Goal: Information Seeking & Learning: Learn about a topic

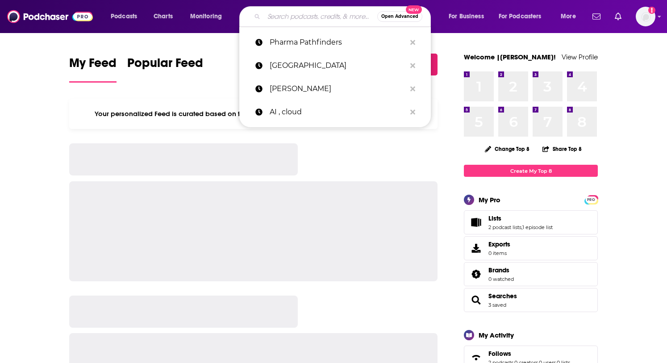
click at [296, 19] on input "Search podcasts, credits, & more..." at bounding box center [320, 16] width 113 height 14
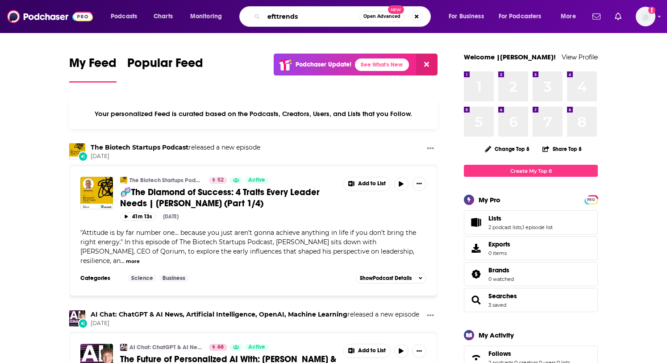
type input "efttrends"
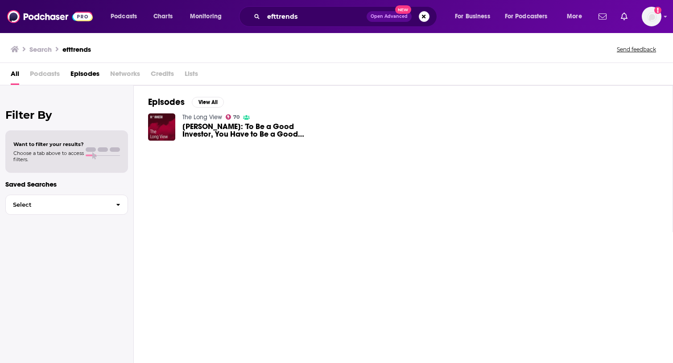
click at [211, 124] on span "Meb Faber: 'To Be a Good Investor, You Have to Be a Good Loser'" at bounding box center [247, 130] width 129 height 15
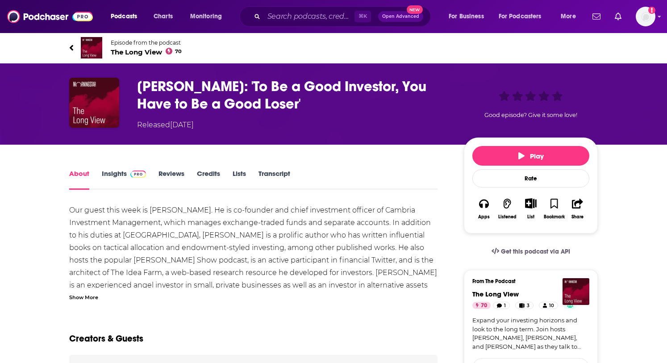
click at [118, 171] on link "Insights" at bounding box center [124, 179] width 44 height 21
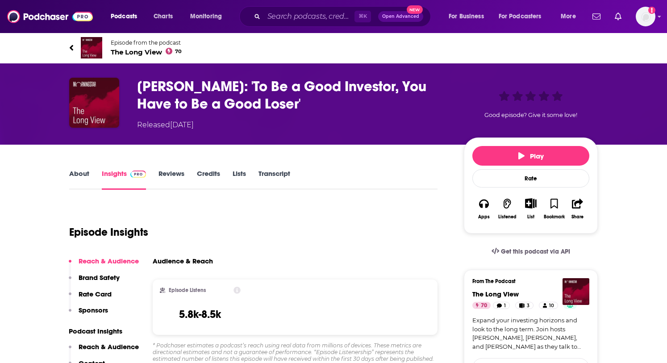
click at [188, 289] on h2 "Episode Listens" at bounding box center [187, 290] width 37 height 6
click at [275, 17] on input "Search podcasts, credits, & more..." at bounding box center [309, 16] width 91 height 14
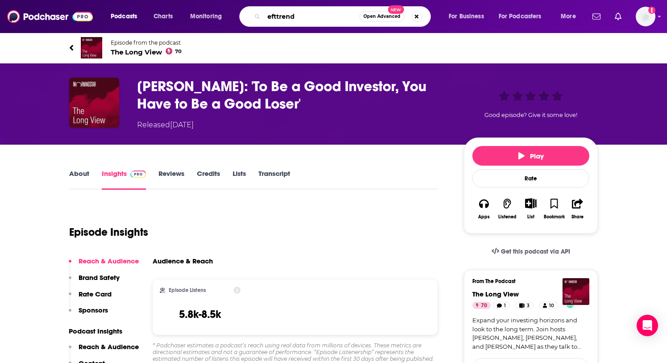
type input "efttrends"
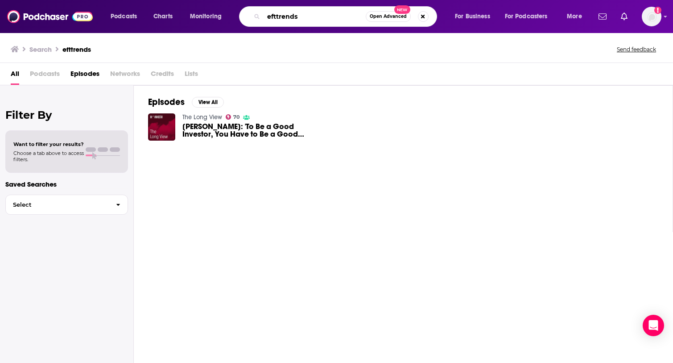
click at [303, 16] on input "efttrends" at bounding box center [315, 16] width 102 height 14
drag, startPoint x: 303, startPoint y: 16, endPoint x: 249, endPoint y: 7, distance: 55.7
click at [249, 7] on div "efttrends Open Advanced New" at bounding box center [338, 16] width 198 height 21
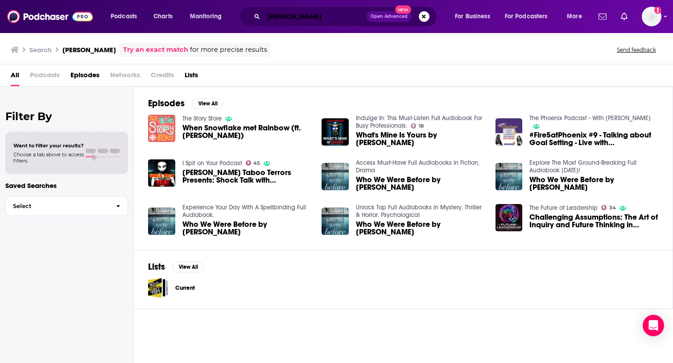
click at [323, 21] on input "[PERSON_NAME]" at bounding box center [315, 16] width 103 height 14
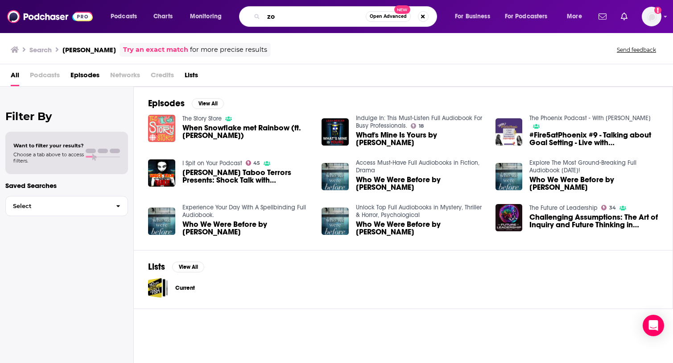
type input "z"
type input "EFT of the week"
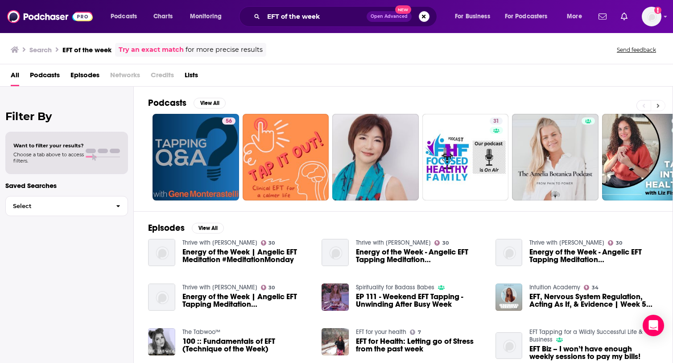
click at [658, 107] on icon at bounding box center [658, 106] width 3 height 6
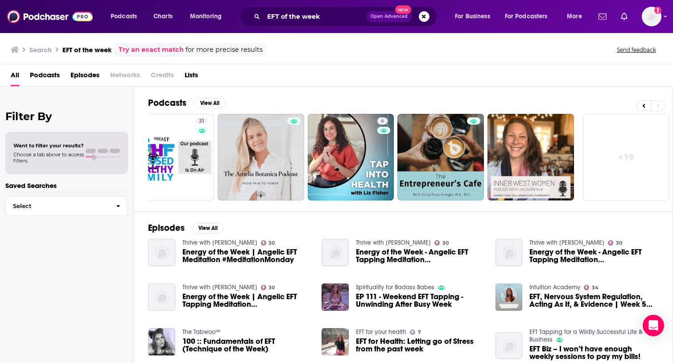
click at [54, 73] on span "Podcasts" at bounding box center [45, 77] width 30 height 18
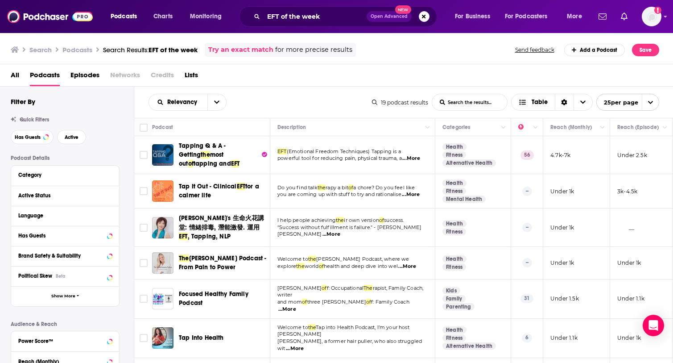
click at [382, 14] on span "Open Advanced" at bounding box center [389, 16] width 37 height 4
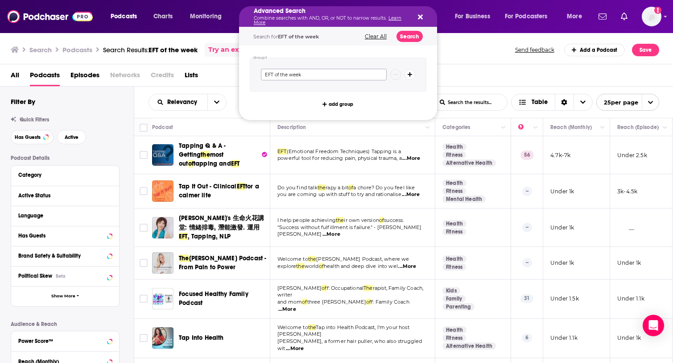
click at [315, 73] on input "EFT of the week" at bounding box center [324, 75] width 126 height 12
drag, startPoint x: 291, startPoint y: 71, endPoint x: 279, endPoint y: 75, distance: 13.1
click at [280, 70] on input "EFT of the week" at bounding box center [324, 75] width 126 height 12
click at [279, 75] on input "EFT of the week" at bounding box center [324, 75] width 126 height 12
drag, startPoint x: 305, startPoint y: 75, endPoint x: 273, endPoint y: 74, distance: 32.1
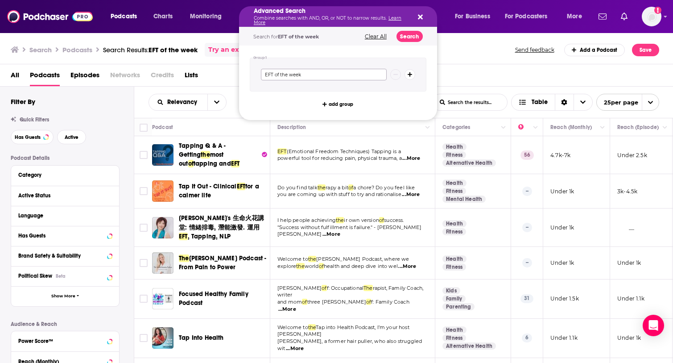
click at [273, 74] on input "EFT of the week" at bounding box center [324, 75] width 126 height 12
type input "EFT"
click at [411, 73] on icon "Search podcasts, credits, & more..." at bounding box center [410, 74] width 5 height 5
type input "Vetaffi"
click at [410, 94] on icon "Search podcasts, credits, & more..." at bounding box center [410, 93] width 5 height 5
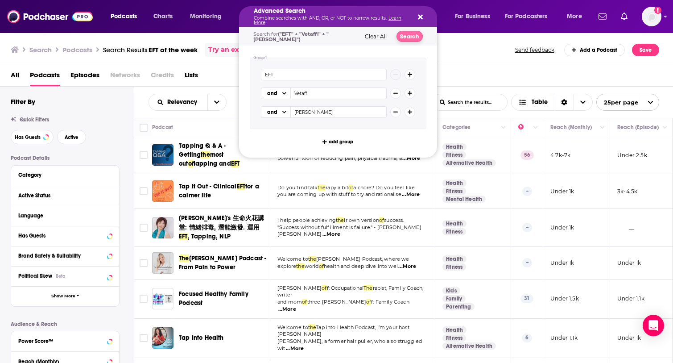
type input "[PERSON_NAME]"
click at [416, 40] on button "Search" at bounding box center [410, 36] width 26 height 11
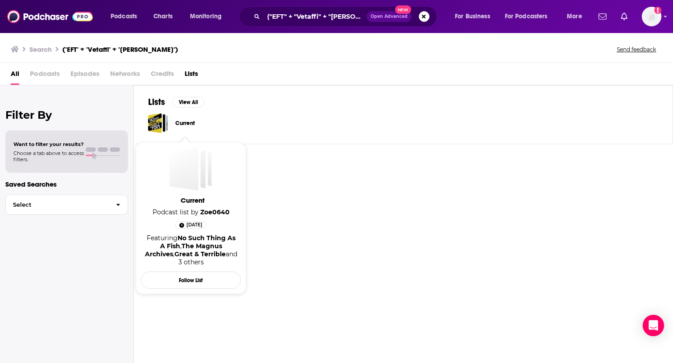
click at [184, 121] on link "Current" at bounding box center [185, 123] width 20 height 10
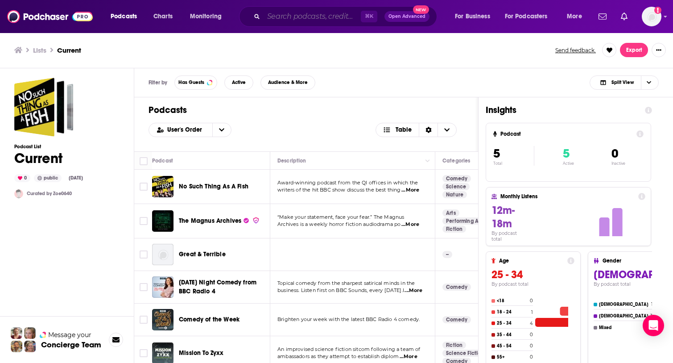
click at [306, 22] on input "Search podcasts, credits, & more..." at bounding box center [312, 16] width 97 height 14
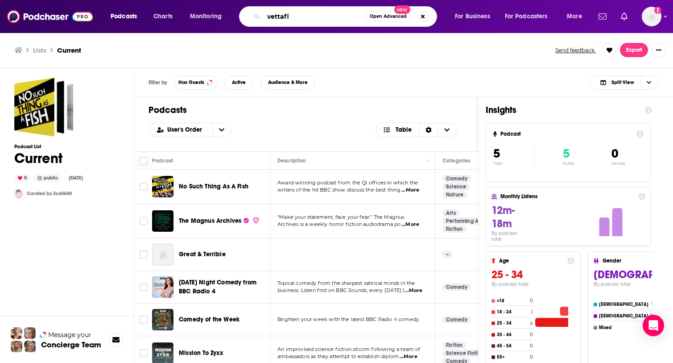
type input "vettafi"
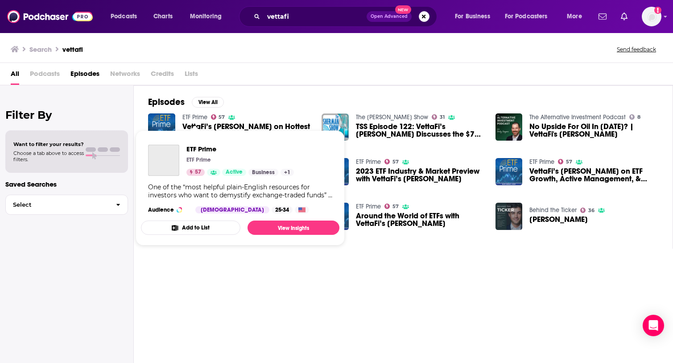
click at [193, 114] on link "ETF Prime" at bounding box center [195, 117] width 25 height 8
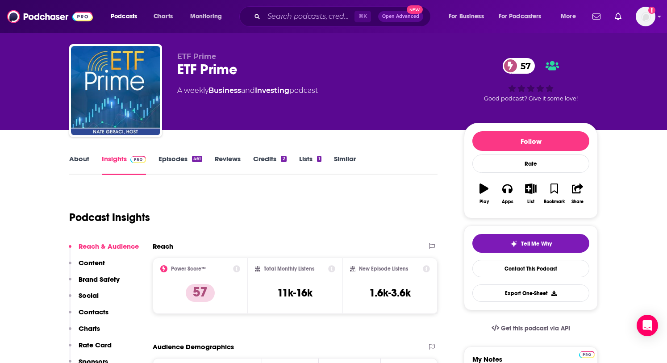
scroll to position [26, 0]
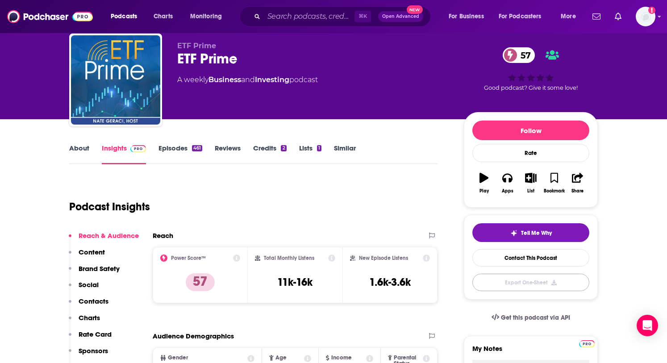
drag, startPoint x: 561, startPoint y: 286, endPoint x: 570, endPoint y: 294, distance: 12.0
click at [561, 286] on button "Export One-Sheet" at bounding box center [530, 282] width 117 height 17
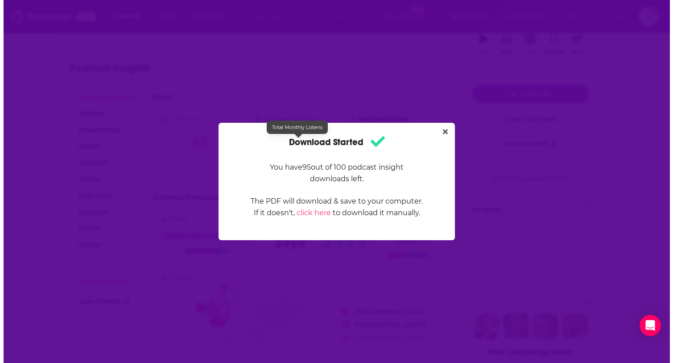
scroll to position [0, 0]
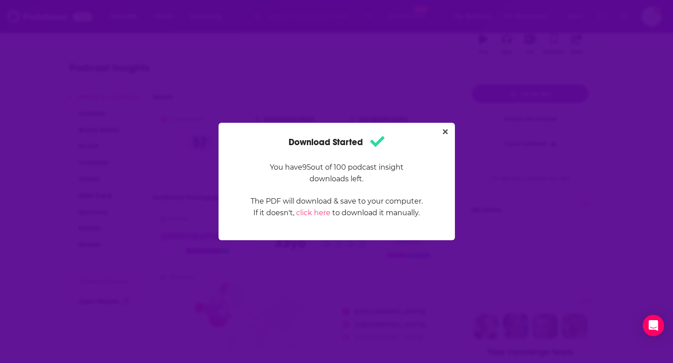
drag, startPoint x: 422, startPoint y: 145, endPoint x: 204, endPoint y: 141, distance: 217.4
click at [204, 141] on body "Podcasts Charts Monitoring ⌘ K Open Advanced New For Business For Podcasters Mo…" at bounding box center [333, 16] width 667 height 363
click at [448, 129] on button "Close" at bounding box center [446, 131] width 12 height 11
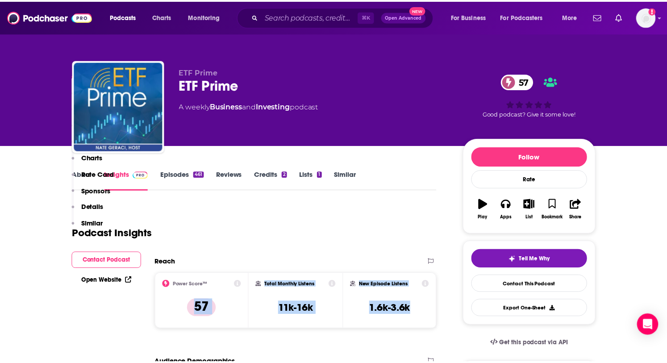
scroll to position [165, 0]
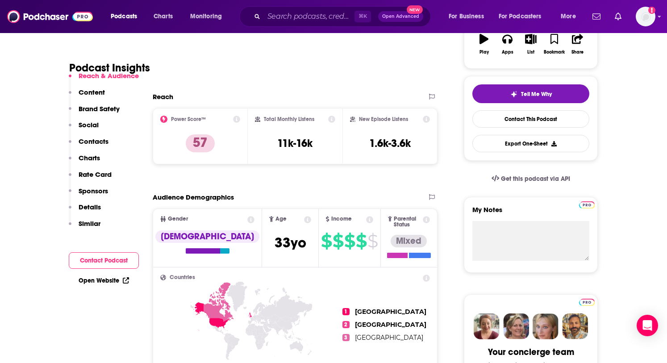
click at [402, 196] on div "Audience Demographics" at bounding box center [286, 197] width 266 height 8
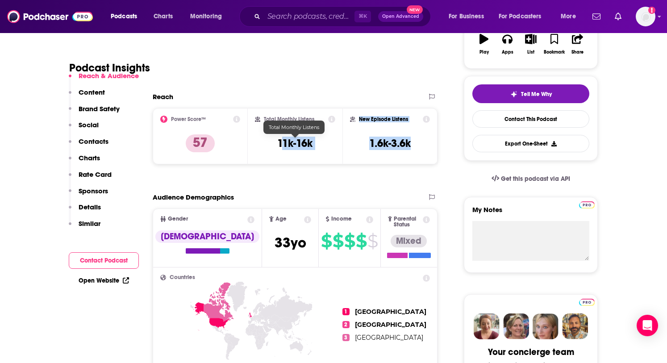
drag, startPoint x: 415, startPoint y: 145, endPoint x: 280, endPoint y: 144, distance: 134.8
click at [280, 144] on div "Power Score™ 57 Total Monthly Listens 11k-16k New Episode Listens 1.6k-3.6k" at bounding box center [295, 136] width 285 height 56
click at [399, 155] on div "New Episode Listens 1.6k-3.6k" at bounding box center [390, 136] width 80 height 41
drag, startPoint x: 414, startPoint y: 145, endPoint x: 274, endPoint y: 116, distance: 143.0
click at [274, 116] on div "Power Score™ 57 Total Monthly Listens 11k-16k New Episode Listens 1.6k-3.6k" at bounding box center [295, 136] width 285 height 56
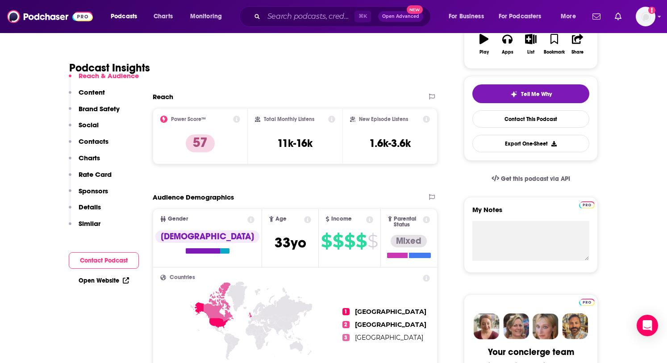
click at [346, 137] on div "New Episode Listens 1.6k-3.6k" at bounding box center [389, 136] width 95 height 56
drag, startPoint x: 416, startPoint y: 149, endPoint x: 258, endPoint y: 119, distance: 160.8
click at [258, 119] on div "Power Score™ 57 Total Monthly Listens 11k-16k New Episode Listens 1.6k-3.6k" at bounding box center [295, 136] width 285 height 56
copy div "Total Monthly Listens 11k-16k New Episode Listens 1.6k-3.6k"
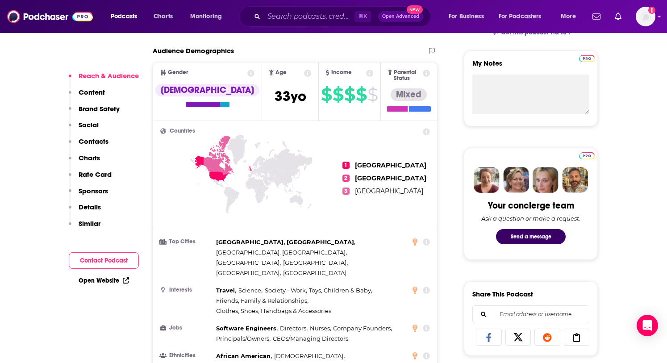
scroll to position [312, 0]
click at [97, 258] on button "Contact Podcast" at bounding box center [104, 260] width 70 height 17
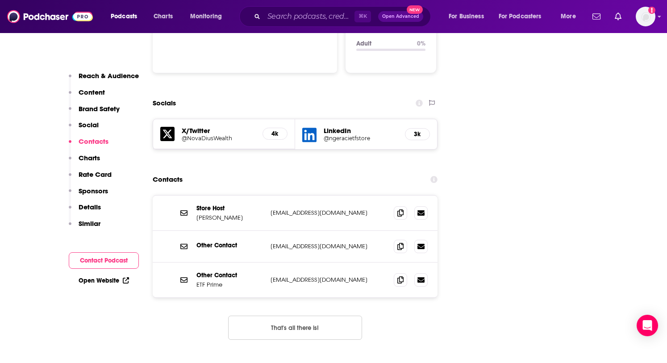
scroll to position [979, 0]
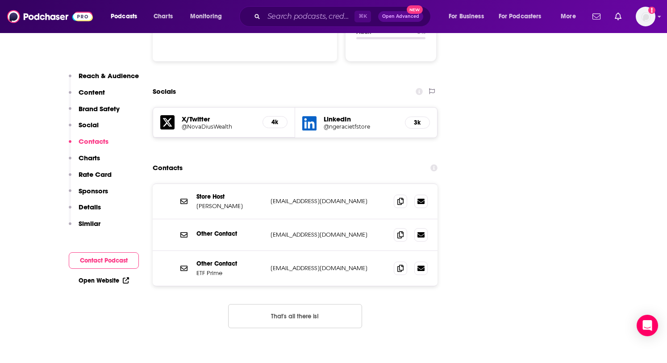
click at [197, 269] on p "ETF Prime" at bounding box center [229, 273] width 67 height 8
click at [199, 269] on p "ETF Prime" at bounding box center [229, 273] width 67 height 8
click at [182, 265] on icon at bounding box center [183, 268] width 7 height 7
click at [121, 281] on link "Open Website" at bounding box center [104, 281] width 50 height 8
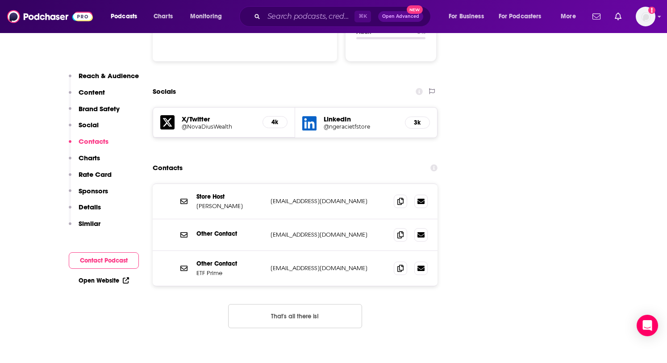
scroll to position [977, 0]
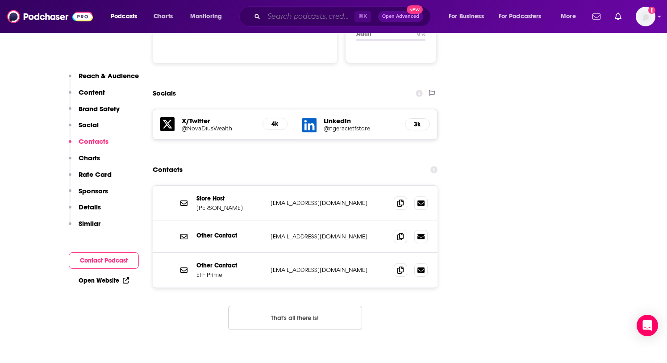
click at [289, 9] on input "Search podcasts, credits, & more..." at bounding box center [309, 16] width 91 height 14
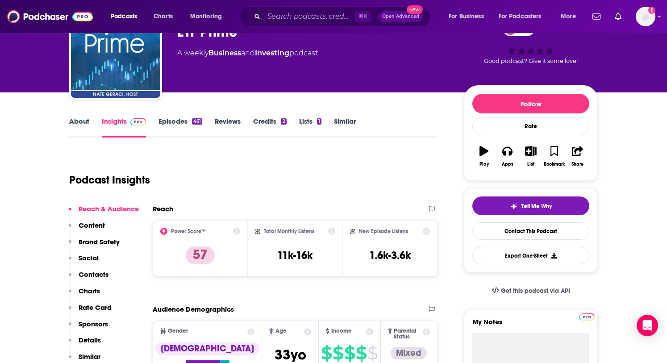
scroll to position [62, 0]
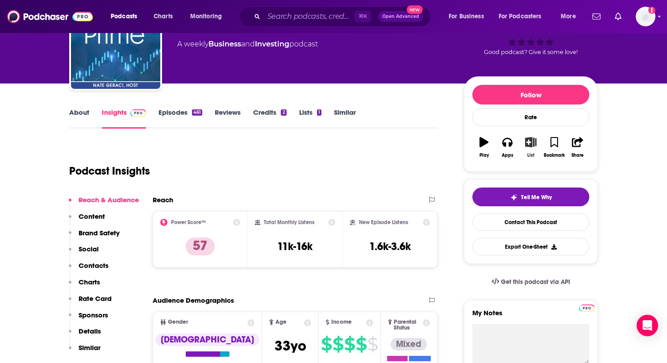
click at [526, 146] on icon "button" at bounding box center [530, 142] width 11 height 10
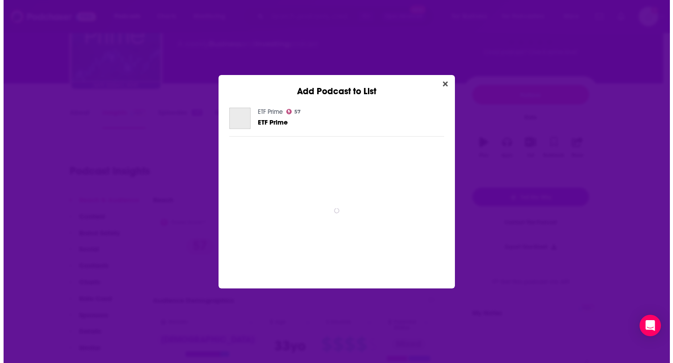
scroll to position [0, 0]
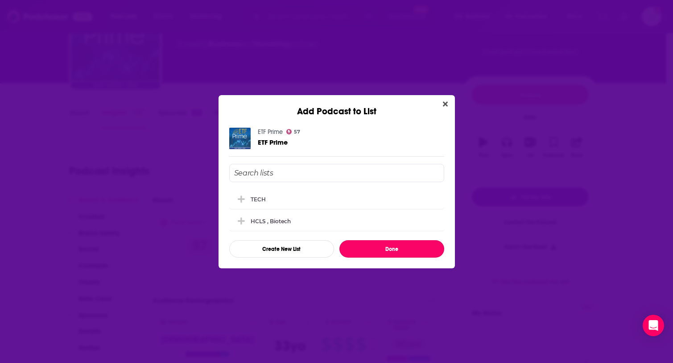
click at [395, 249] on button "Done" at bounding box center [392, 248] width 105 height 17
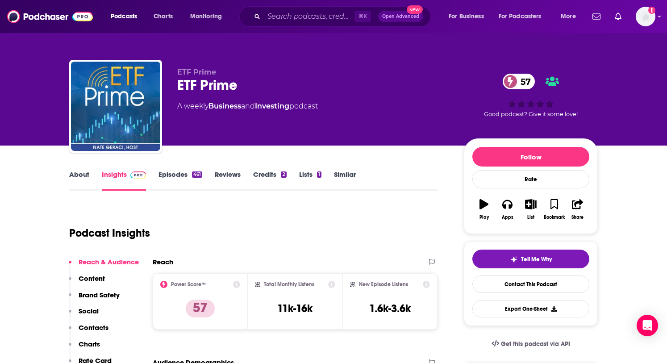
click at [189, 72] on span "ETF Prime" at bounding box center [196, 72] width 39 height 8
click at [181, 178] on link "Episodes 461" at bounding box center [180, 180] width 44 height 21
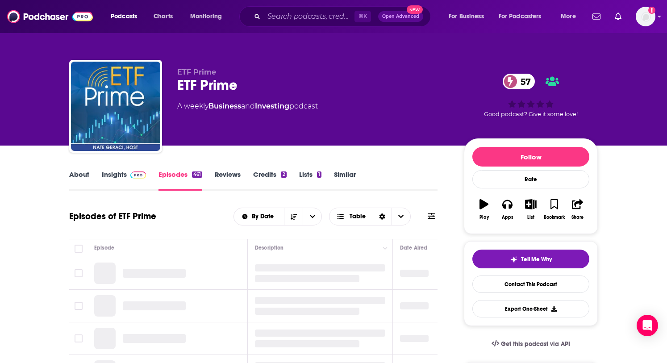
click at [259, 177] on link "Credits 2" at bounding box center [269, 180] width 33 height 21
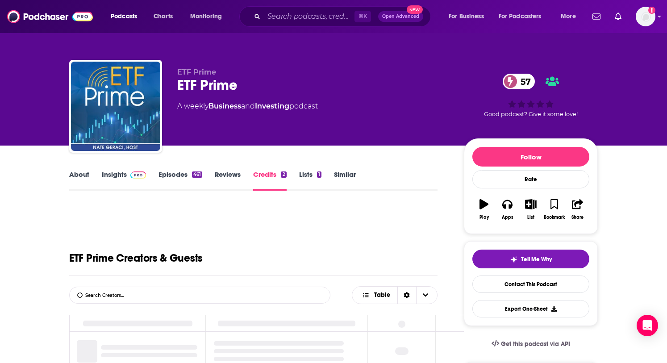
click at [339, 175] on link "Similar" at bounding box center [345, 180] width 22 height 21
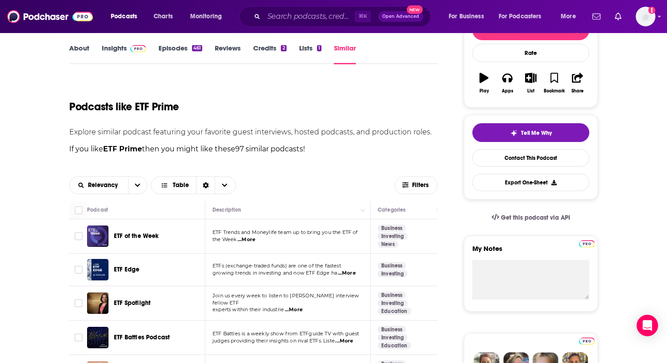
scroll to position [128, 0]
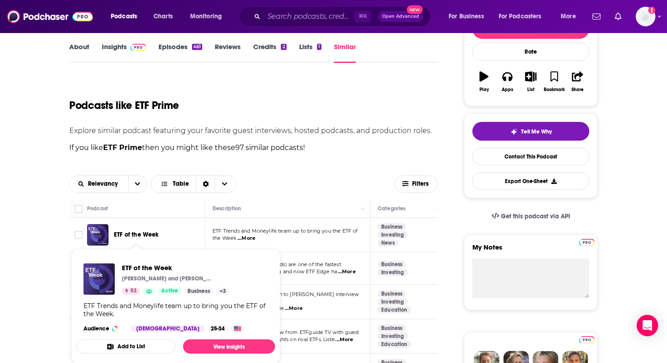
click at [154, 237] on span "ETF of the Week" at bounding box center [136, 235] width 45 height 8
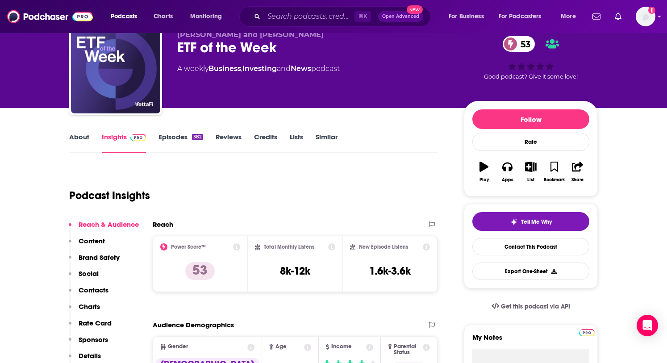
scroll to position [39, 0]
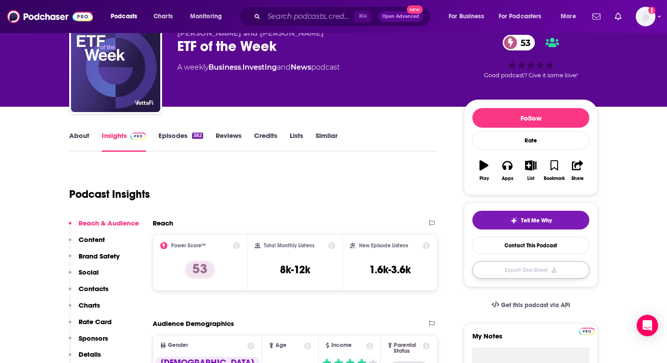
click at [563, 272] on button "Export One-Sheet" at bounding box center [530, 269] width 117 height 17
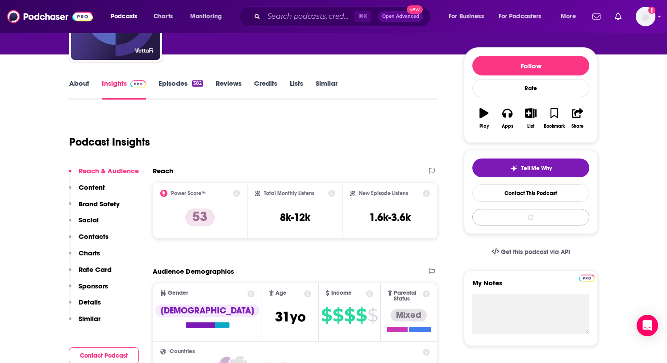
scroll to position [80, 0]
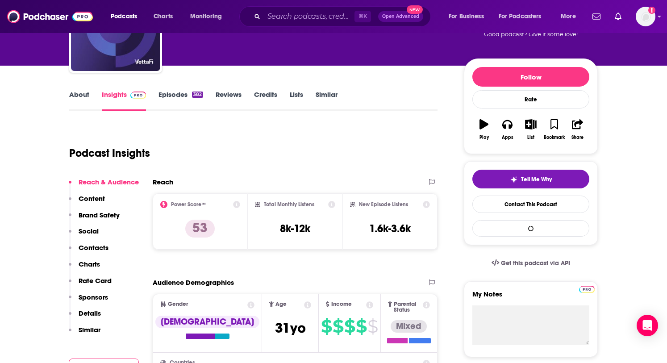
click at [324, 96] on link "Similar" at bounding box center [327, 100] width 22 height 21
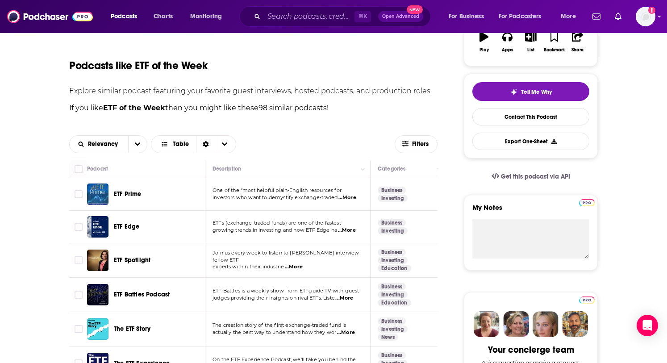
scroll to position [171, 0]
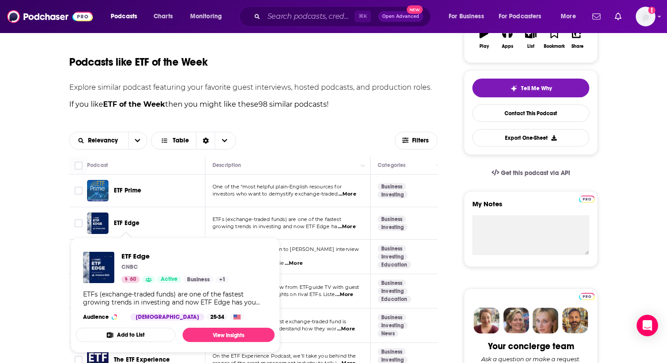
click at [136, 224] on span "ETF Edge" at bounding box center [126, 223] width 25 height 8
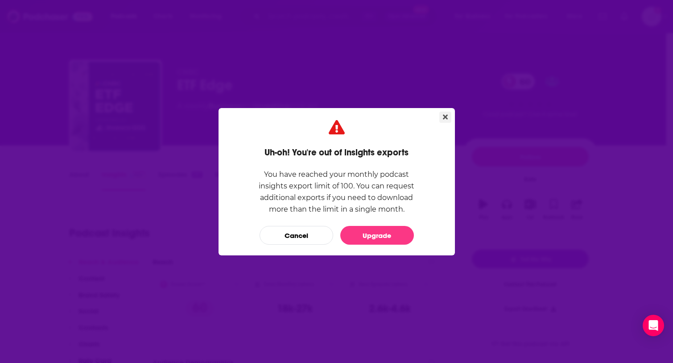
click at [445, 122] on button "Close" at bounding box center [446, 117] width 12 height 11
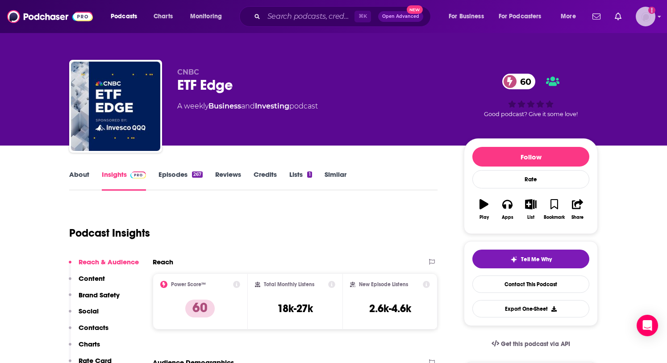
click at [645, 13] on img "Logged in as Ruth_Nebius" at bounding box center [646, 17] width 20 height 20
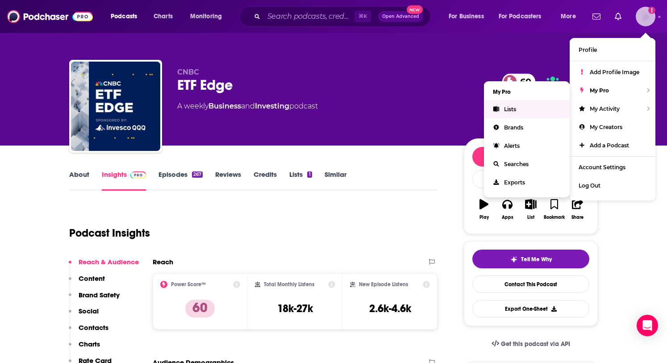
click at [513, 108] on span "Lists" at bounding box center [510, 109] width 12 height 7
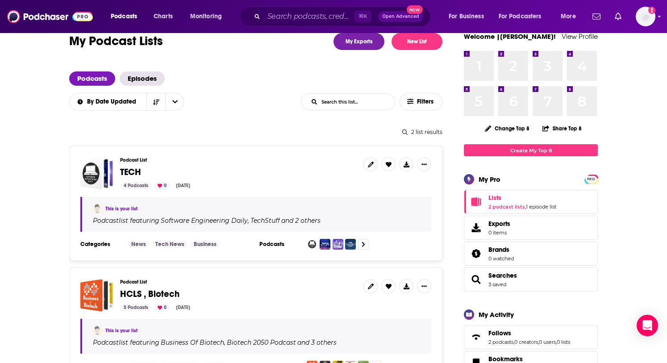
scroll to position [21, 0]
click at [511, 230] on link "Exports 0 items" at bounding box center [531, 227] width 134 height 24
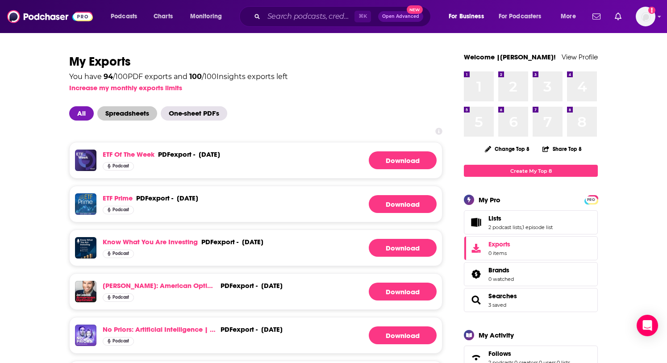
click at [123, 116] on span "Spreadsheets" at bounding box center [127, 113] width 60 height 14
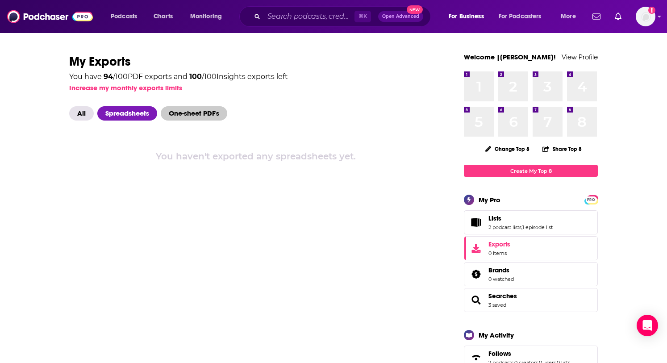
click at [211, 115] on span "One-sheet PDF's" at bounding box center [194, 113] width 66 height 14
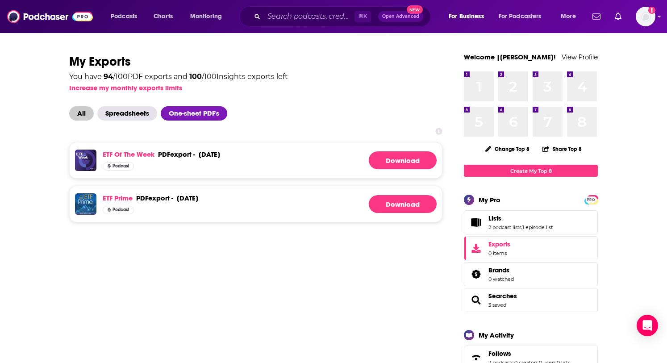
click at [85, 118] on span "All" at bounding box center [81, 113] width 25 height 14
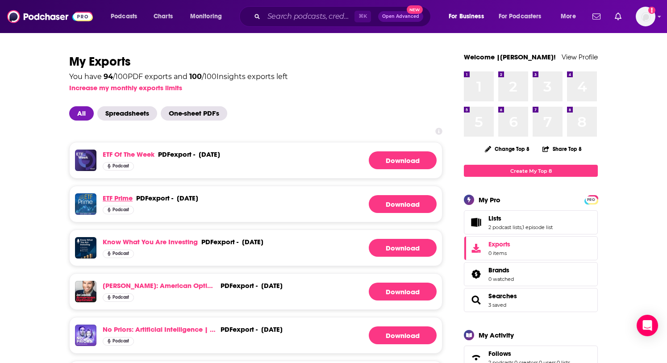
click at [126, 198] on link "ETF Prime" at bounding box center [118, 198] width 30 height 8
click at [142, 156] on link "ETF of the Week" at bounding box center [129, 154] width 52 height 8
click at [145, 154] on link "ETF of the Week" at bounding box center [129, 154] width 52 height 8
click at [134, 154] on link "ETF of the Week" at bounding box center [129, 154] width 52 height 8
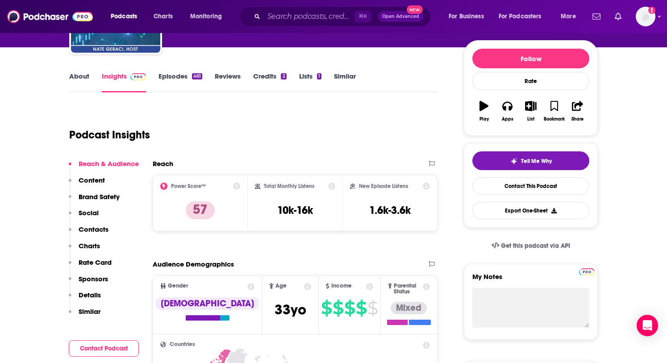
scroll to position [106, 0]
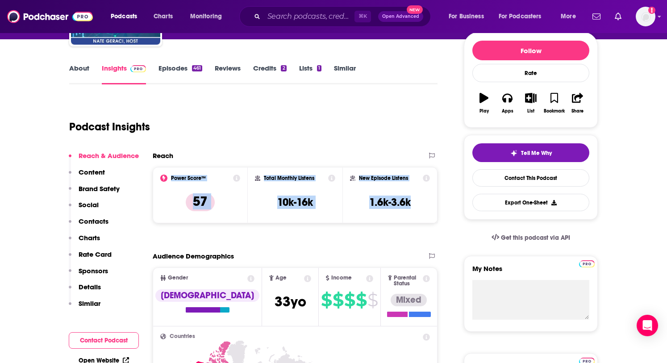
drag, startPoint x: 414, startPoint y: 203, endPoint x: 172, endPoint y: 179, distance: 243.5
click at [172, 179] on div "Power Score™ 57 Total Monthly Listens 10k-16k New Episode Listens 1.6k-3.6k" at bounding box center [295, 195] width 285 height 56
copy div "Power Score™ 57 Total Monthly Listens 10k-16k New Episode Listens 1.6k-3.6k"
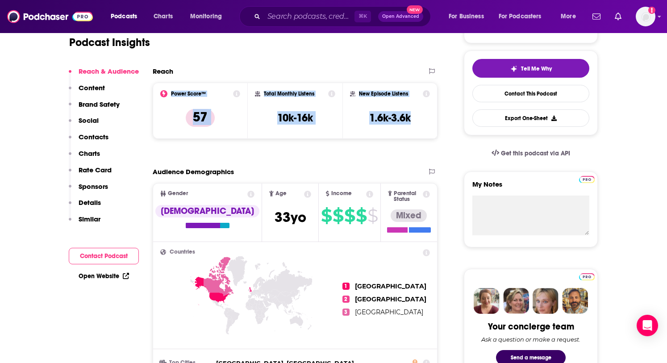
scroll to position [0, 0]
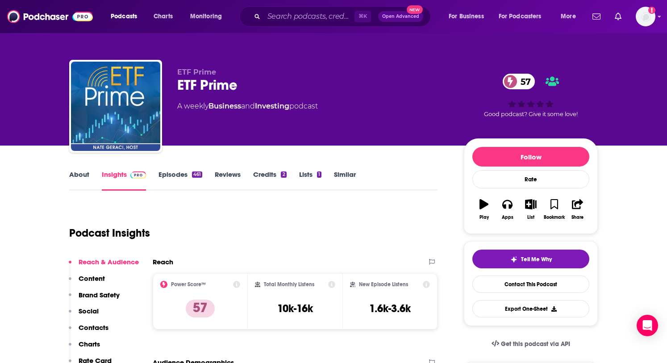
click at [661, 17] on div "Podcasts Charts Monitoring ⌘ K Open Advanced New For Business For Podcasters Mo…" at bounding box center [333, 16] width 667 height 33
click at [660, 17] on icon "Show profile menu" at bounding box center [659, 16] width 4 height 5
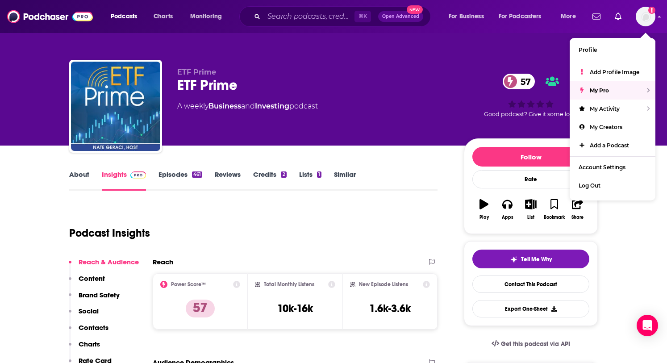
click at [328, 215] on div "Podcast Insights" at bounding box center [249, 228] width 361 height 46
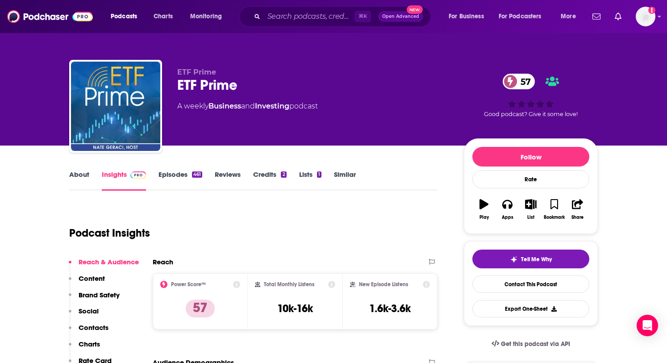
scroll to position [2, 0]
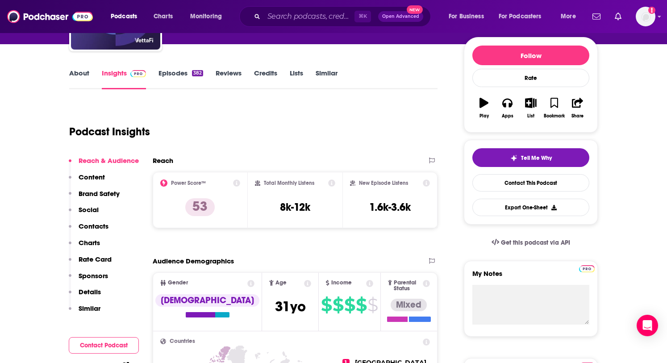
scroll to position [103, 0]
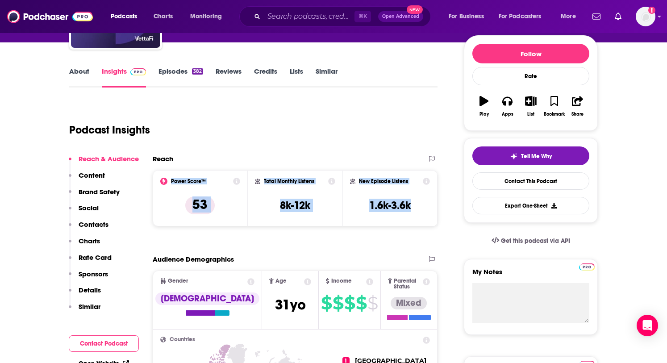
drag, startPoint x: 414, startPoint y: 209, endPoint x: 171, endPoint y: 181, distance: 244.9
click at [171, 181] on div "Power Score™ 53 Total Monthly Listens 8k-12k New Episode Listens 1.6k-3.6k" at bounding box center [295, 198] width 285 height 56
copy div "Power Score™ 53 Total Monthly Listens 8k-12k New Episode Listens 1.6k-3.6k"
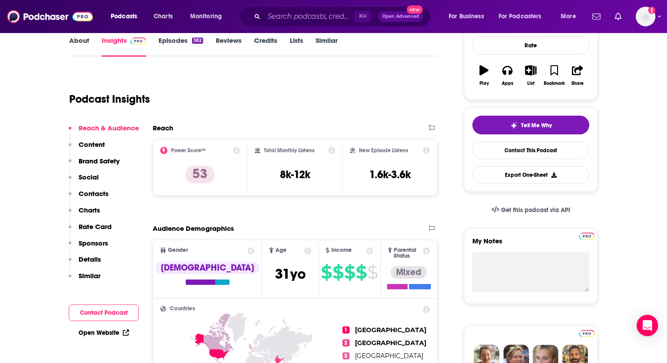
scroll to position [0, 0]
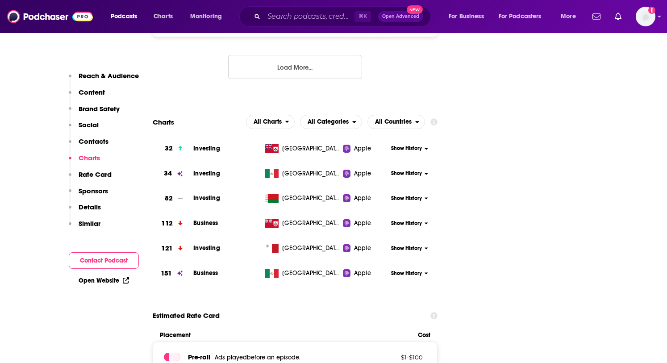
scroll to position [1127, 0]
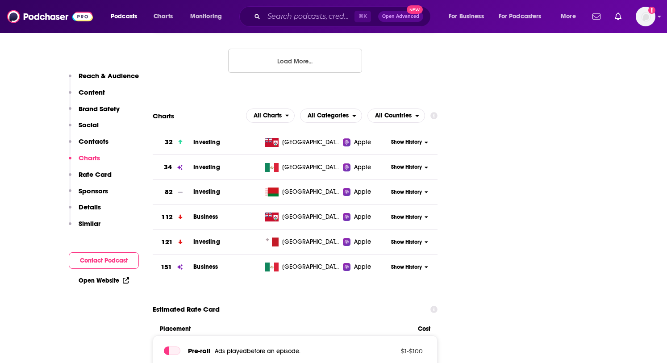
click at [361, 138] on span "Apple" at bounding box center [362, 142] width 17 height 9
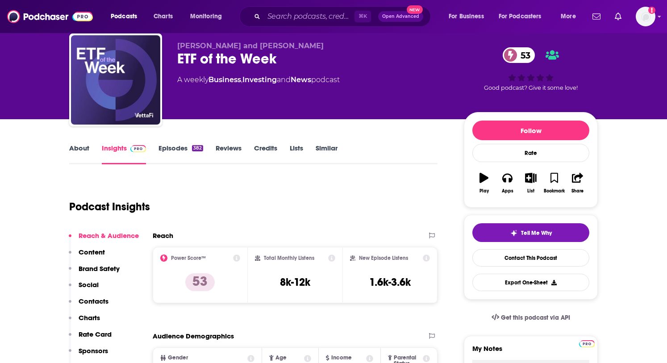
scroll to position [27, 0]
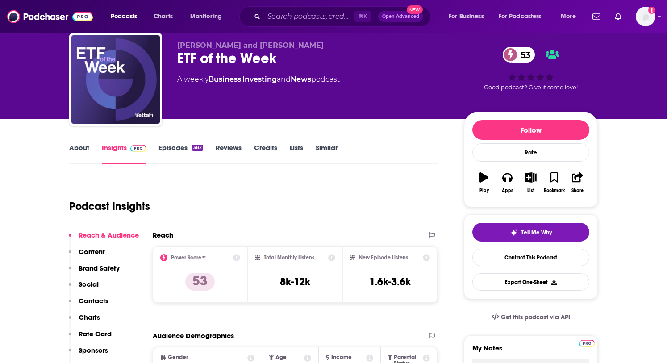
click at [175, 148] on link "Episodes 382" at bounding box center [180, 153] width 45 height 21
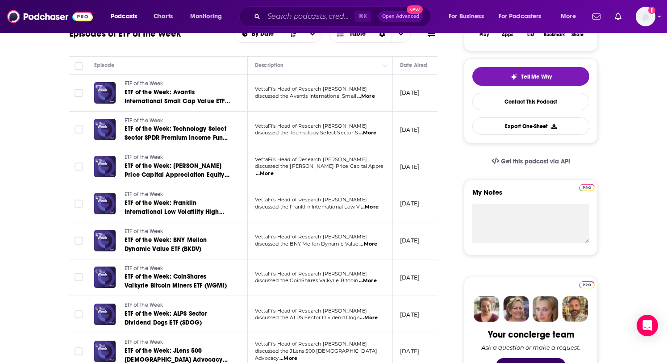
scroll to position [181, 0]
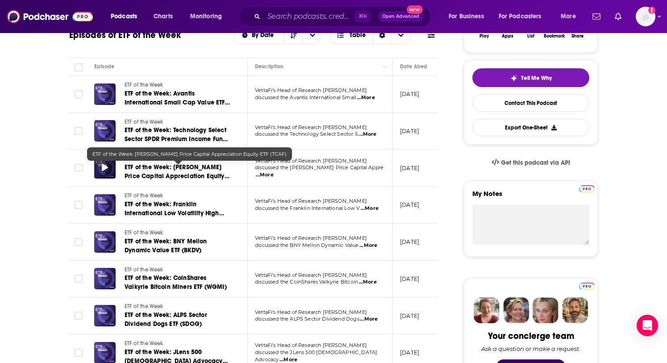
click at [93, 175] on td "ETF of the Week ETF of the Week: T. Rowe Price Capital Appreciation Equity ETF …" at bounding box center [167, 168] width 161 height 37
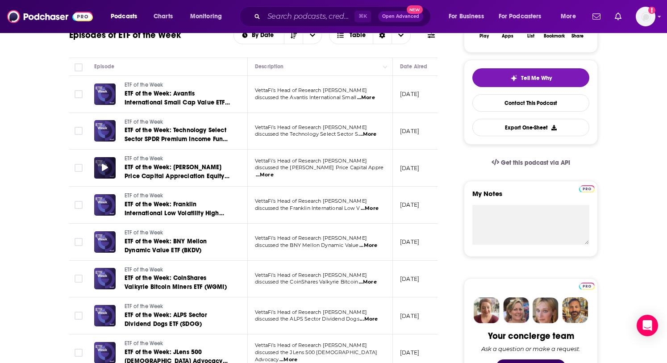
click at [98, 173] on div at bounding box center [104, 167] width 21 height 21
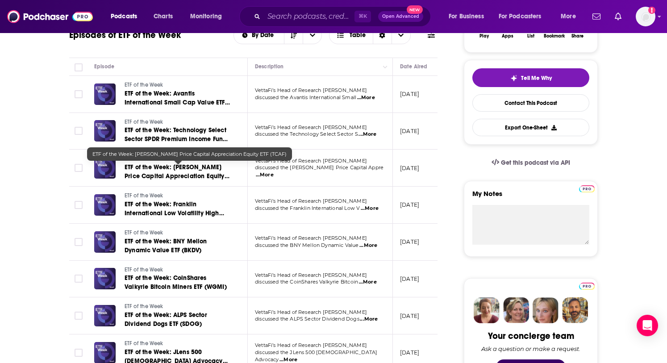
click at [139, 178] on span "ETF of the Week: T. Rowe Price Capital Appreciation Equity ETF (TCAF)" at bounding box center [177, 175] width 105 height 25
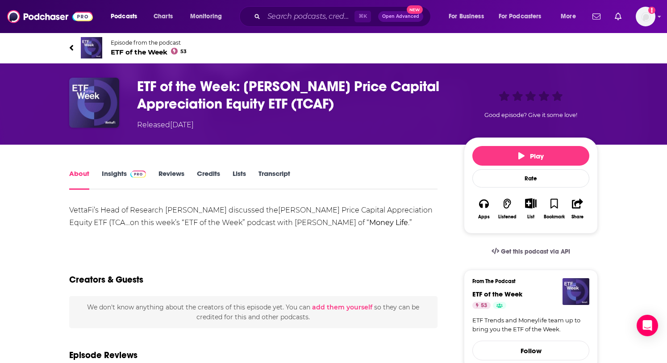
click at [237, 176] on link "Lists" at bounding box center [239, 179] width 13 height 21
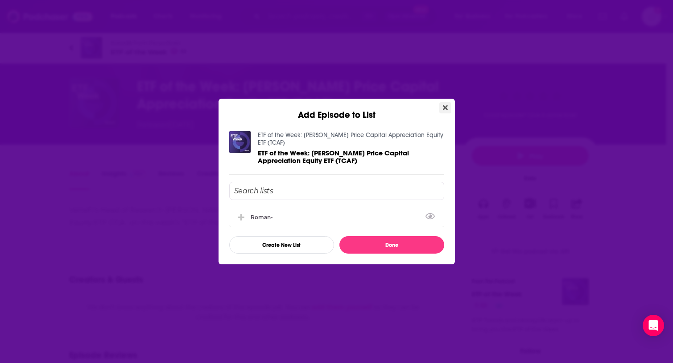
click at [442, 106] on button "Close" at bounding box center [446, 107] width 12 height 11
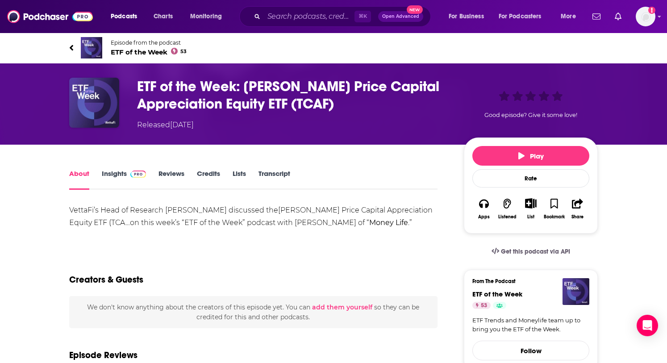
click at [179, 180] on link "Reviews" at bounding box center [171, 179] width 26 height 21
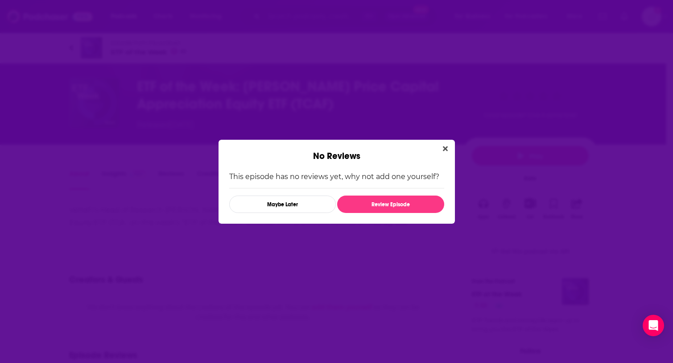
click at [448, 142] on div "No Reviews" at bounding box center [337, 151] width 237 height 22
click at [448, 155] on div "No Reviews" at bounding box center [337, 151] width 237 height 22
click at [447, 152] on button "Close" at bounding box center [446, 148] width 12 height 11
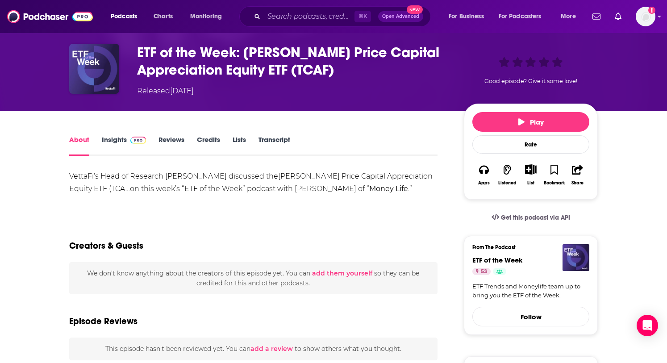
scroll to position [33, 0]
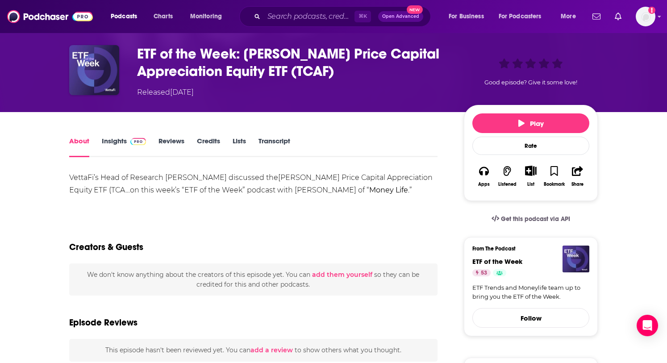
click at [108, 137] on link "Insights" at bounding box center [124, 147] width 44 height 21
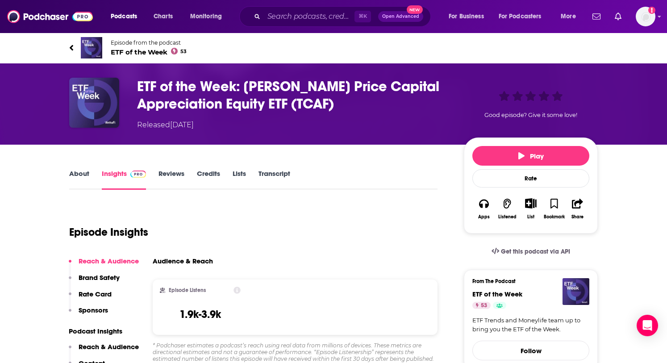
click at [171, 174] on link "Reviews" at bounding box center [171, 179] width 26 height 21
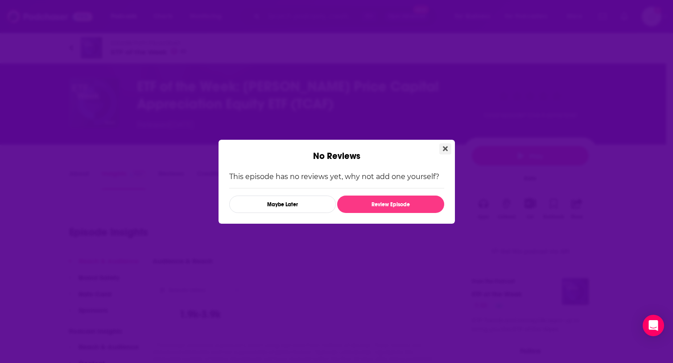
click at [449, 149] on button "Close" at bounding box center [446, 148] width 12 height 11
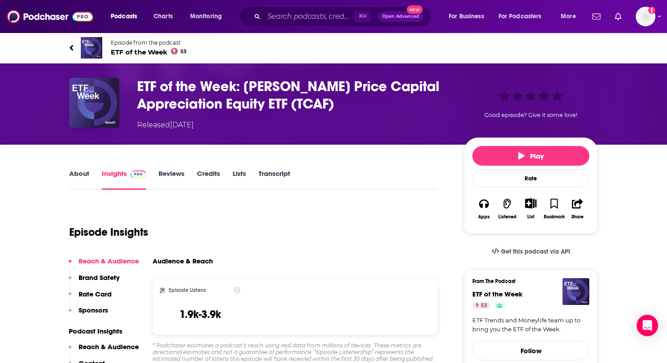
click at [174, 177] on link "Reviews" at bounding box center [171, 179] width 26 height 21
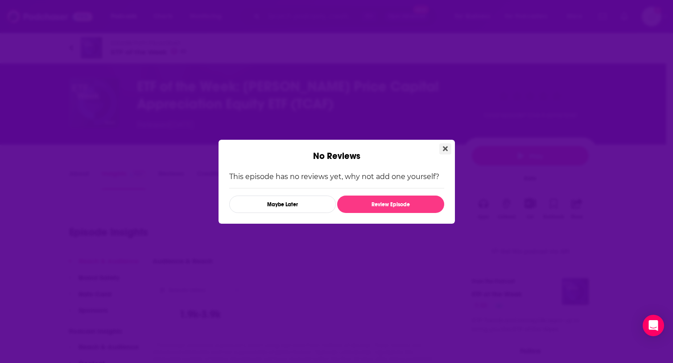
click at [444, 145] on icon "Close" at bounding box center [445, 148] width 5 height 7
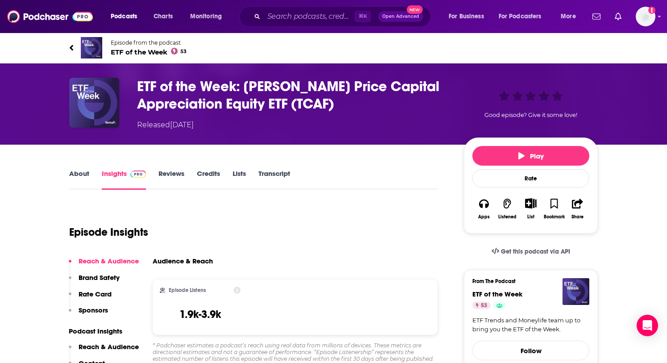
click at [243, 180] on link "Lists" at bounding box center [239, 179] width 13 height 21
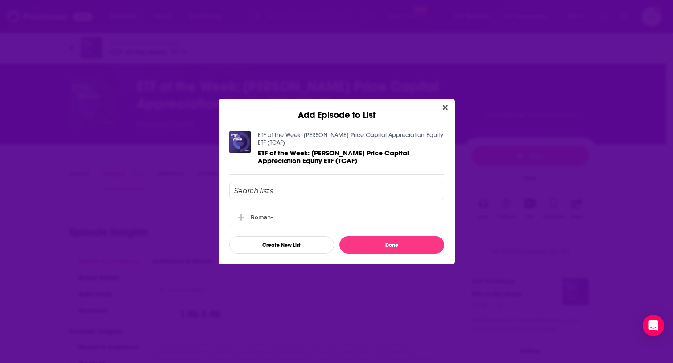
click at [364, 151] on span "ETF of the Week: T. Rowe Price Capital Appreciation Equity ETF (TCAF)" at bounding box center [333, 157] width 151 height 16
click at [449, 110] on button "Close" at bounding box center [446, 107] width 12 height 11
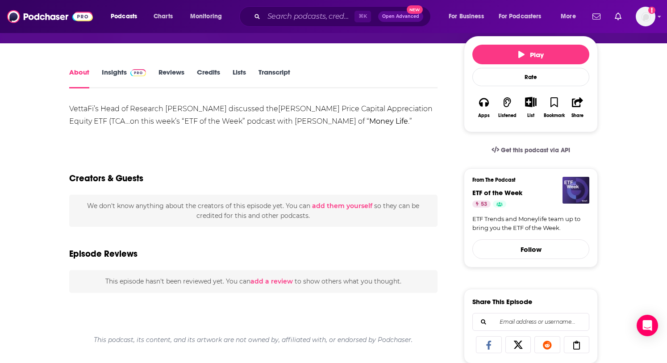
scroll to position [106, 0]
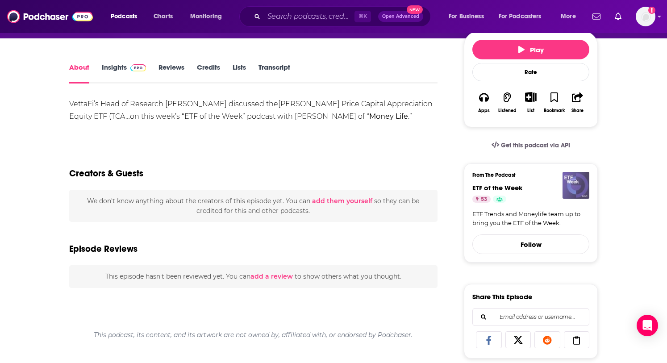
click at [575, 194] on img "ETF of the Week" at bounding box center [575, 185] width 27 height 27
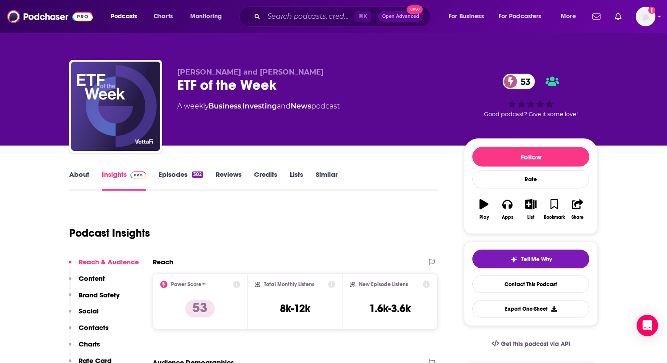
click at [484, 207] on icon "button" at bounding box center [483, 204] width 9 height 10
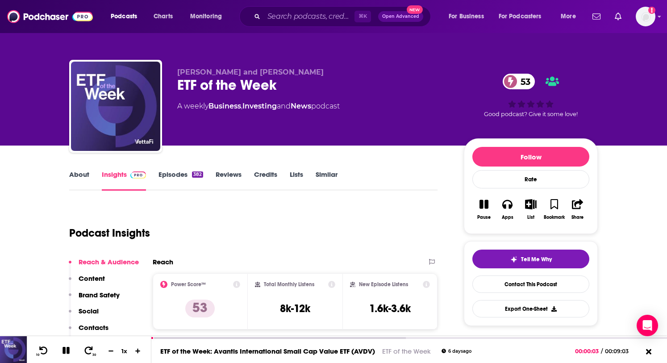
scroll to position [2, 0]
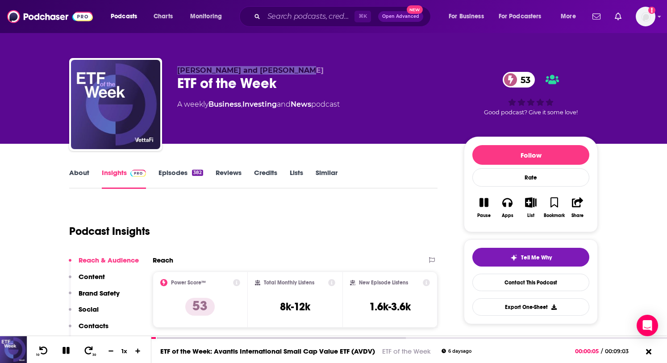
drag, startPoint x: 312, startPoint y: 71, endPoint x: 175, endPoint y: 65, distance: 137.6
click at [175, 65] on div "Tom Lydon and Todd Rosenbluth ETF of the Week 53 A weekly Business , Investing …" at bounding box center [333, 106] width 528 height 96
copy span "[PERSON_NAME] and [PERSON_NAME]"
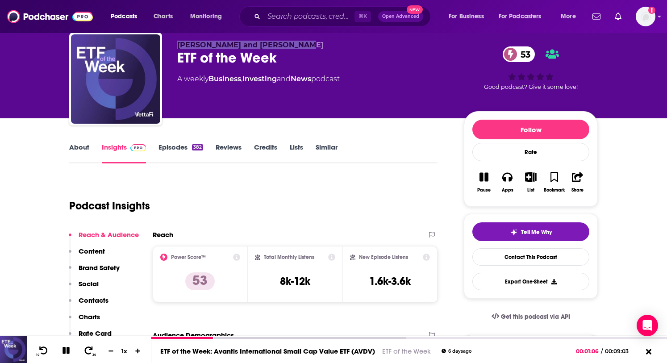
scroll to position [0, 0]
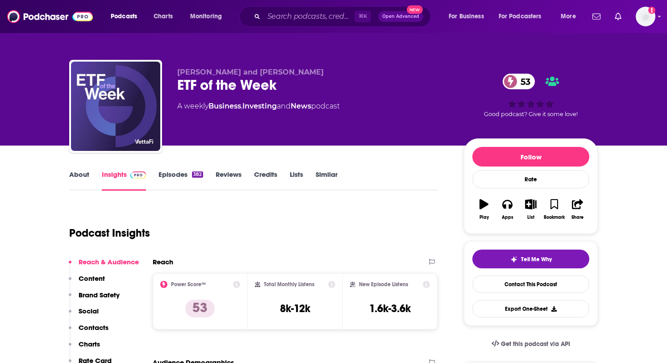
scroll to position [2, 0]
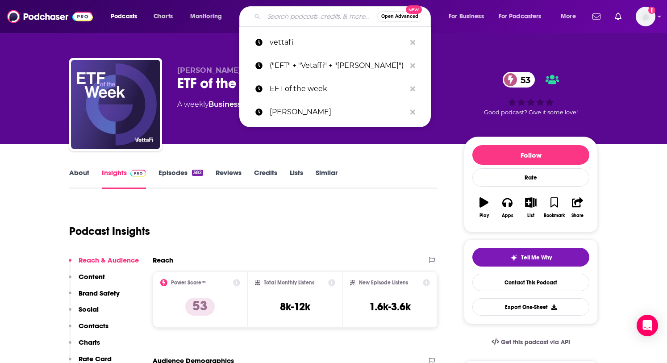
click at [305, 11] on input "Search podcasts, credits, & more..." at bounding box center [320, 16] width 113 height 14
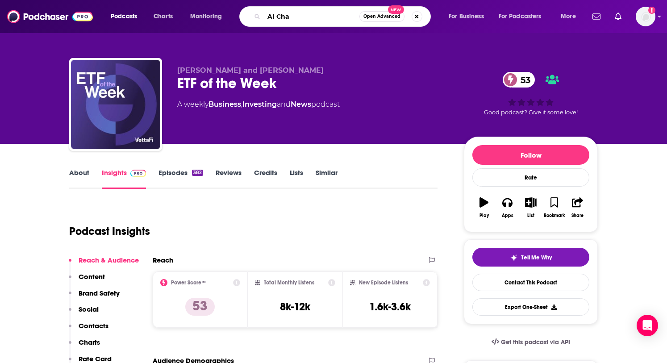
type input "AI Chat"
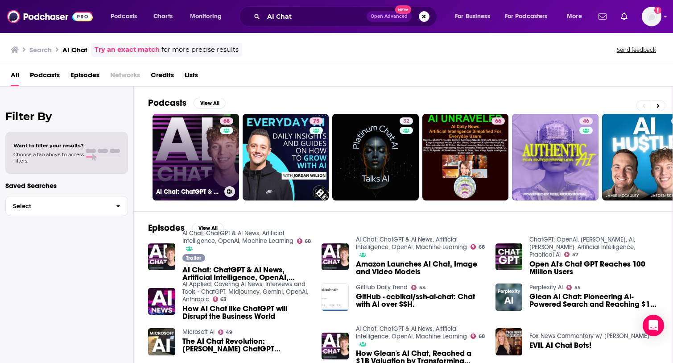
click at [185, 195] on h3 "AI Chat: ChatGPT & AI News, Artificial Intelligence, OpenAI, Machine Learning" at bounding box center [188, 192] width 65 height 8
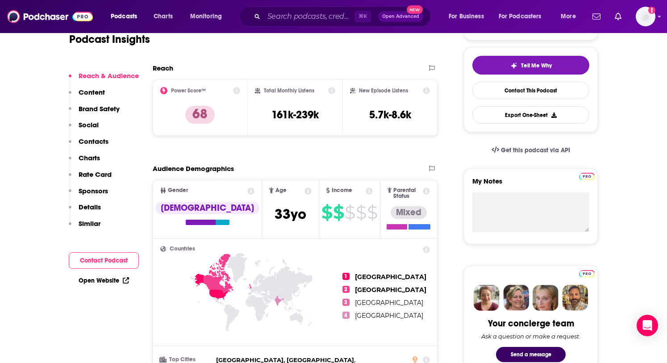
scroll to position [292, 0]
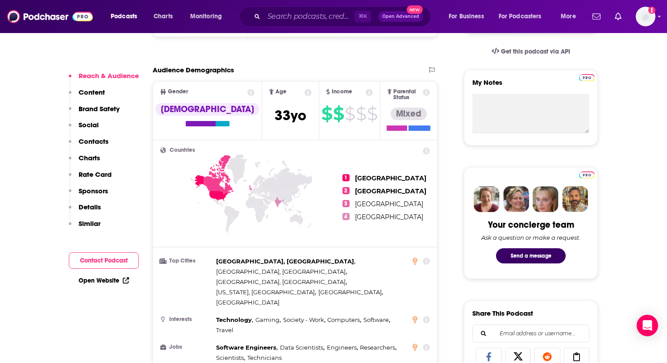
click at [125, 254] on button "Contact Podcast" at bounding box center [104, 260] width 70 height 17
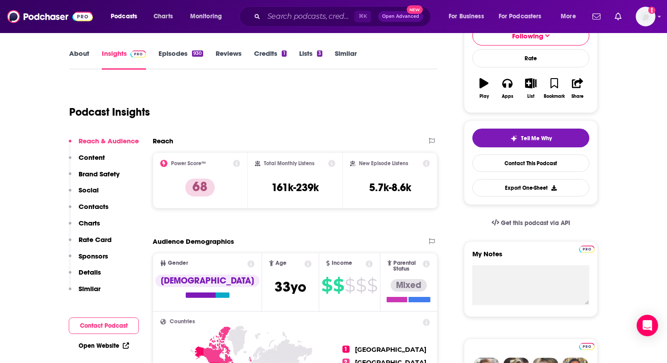
scroll to position [122, 0]
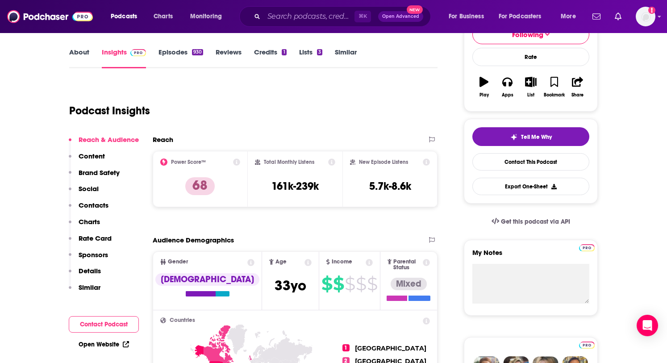
click at [107, 158] on div "Reach & Audience Content Brand Safety Social Contacts Charts Rate Card Sponsors…" at bounding box center [104, 217] width 70 height 164
click at [89, 156] on p "Content" at bounding box center [92, 156] width 26 height 8
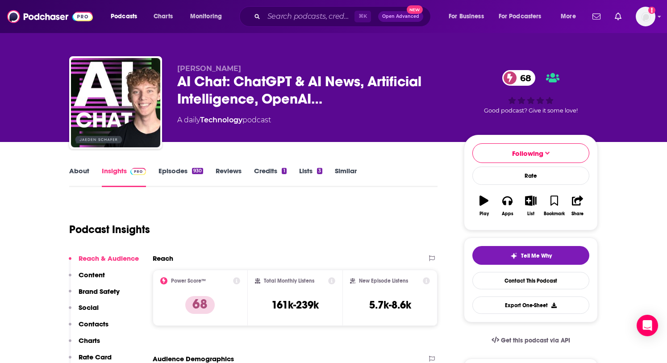
scroll to position [0, 0]
